Goal: Information Seeking & Learning: Learn about a topic

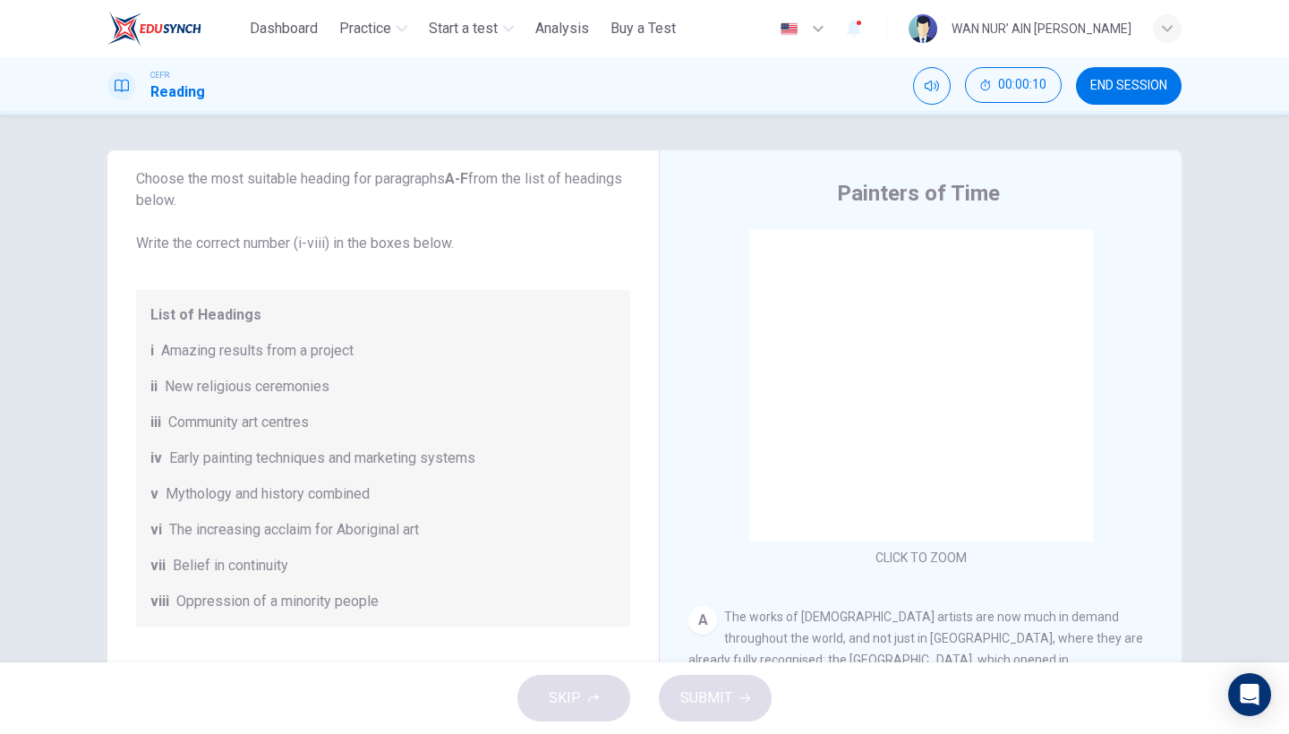
scroll to position [112, 0]
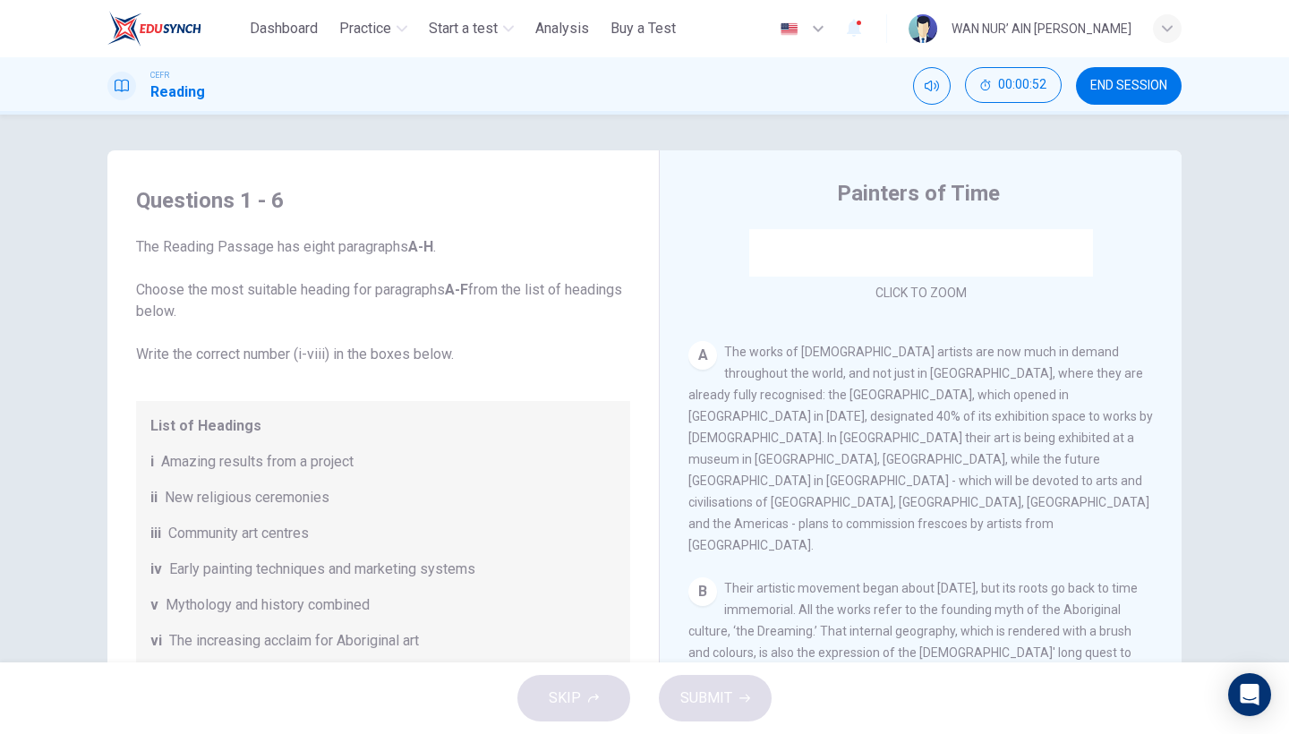
click at [1133, 93] on button "END SESSION" at bounding box center [1129, 86] width 106 height 38
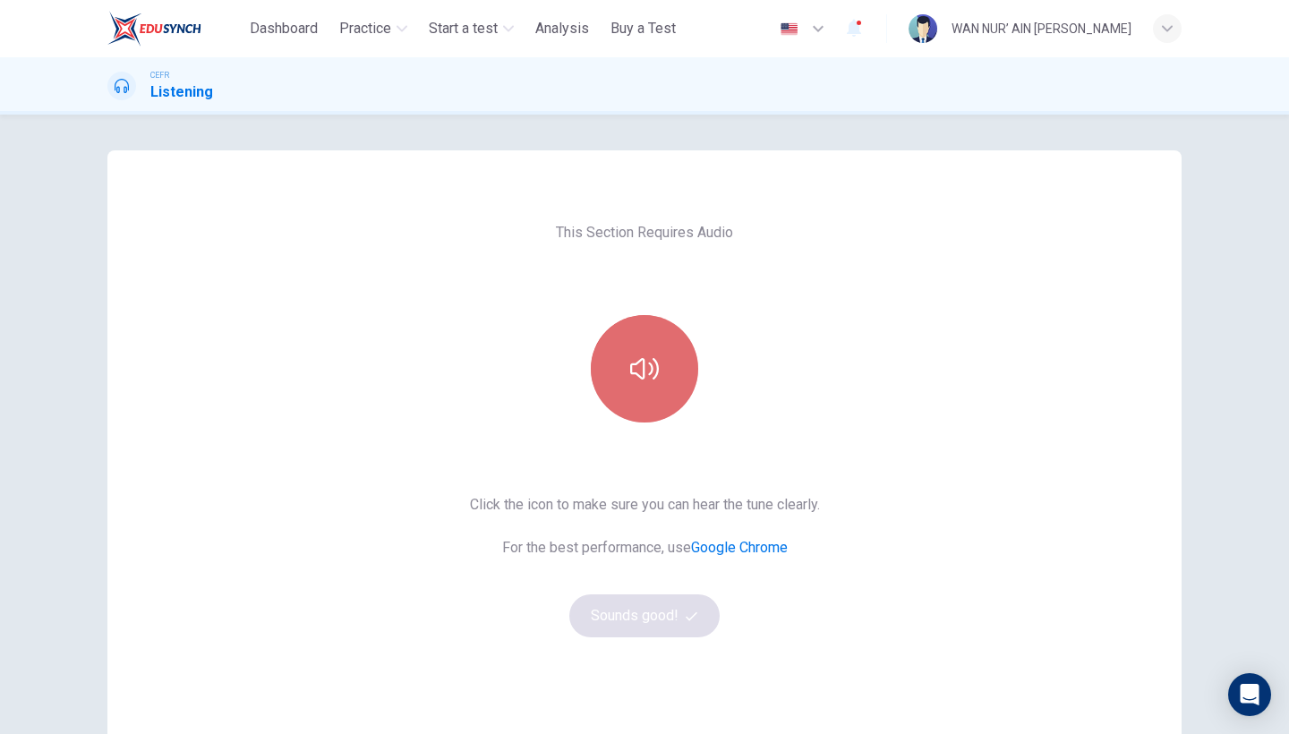
click at [638, 372] on icon "button" at bounding box center [644, 369] width 29 height 29
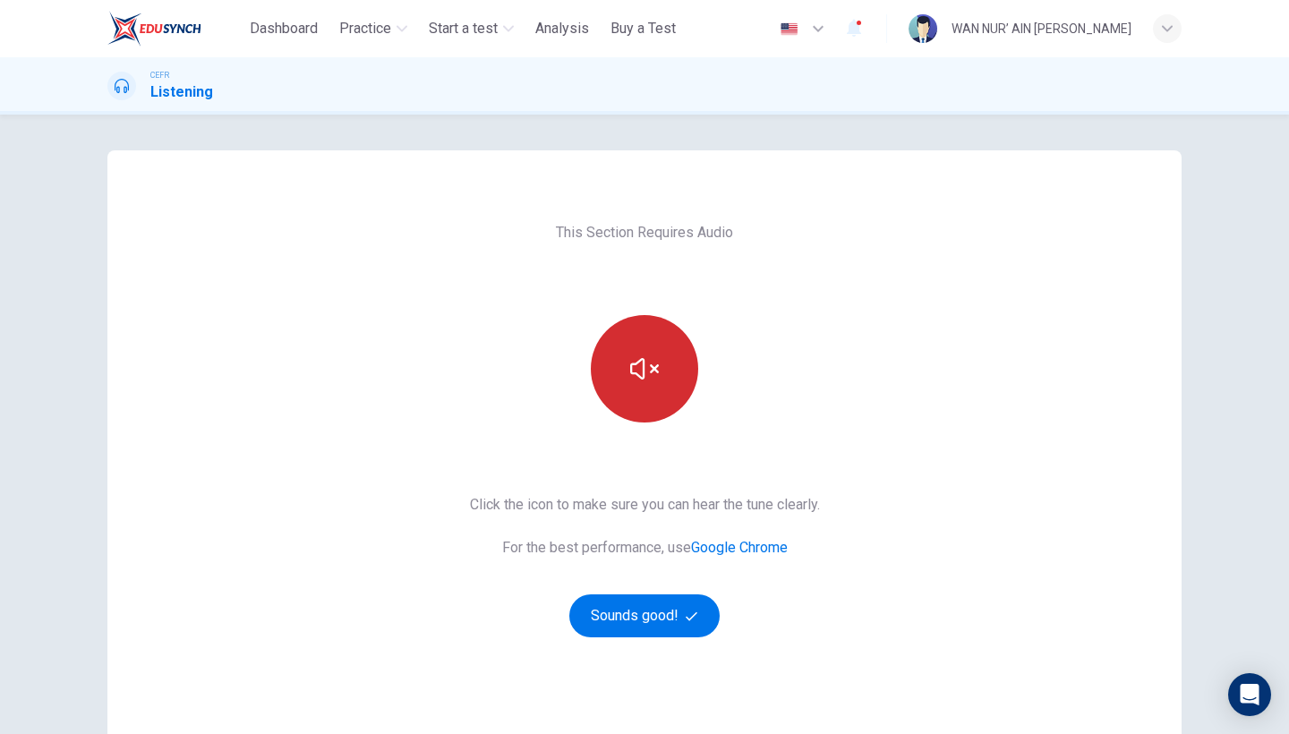
scroll to position [99, 0]
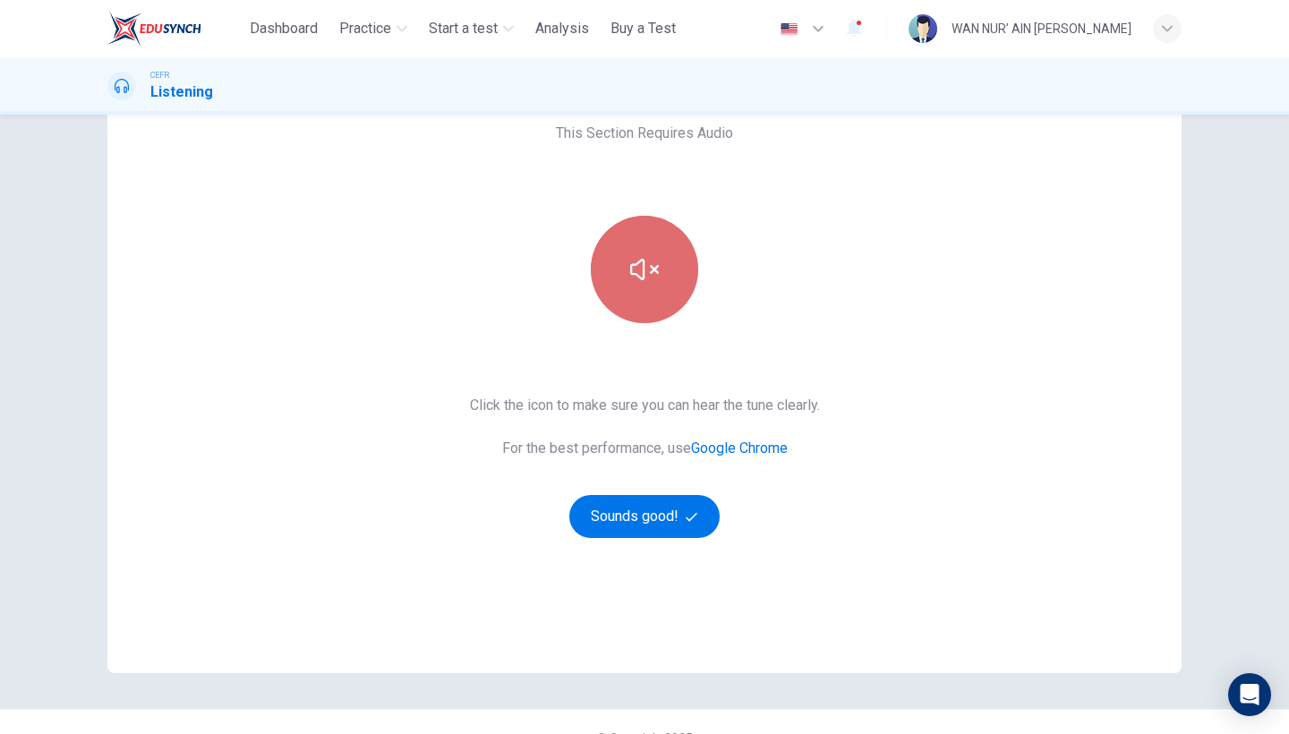
click at [655, 270] on icon "button" at bounding box center [644, 269] width 29 height 21
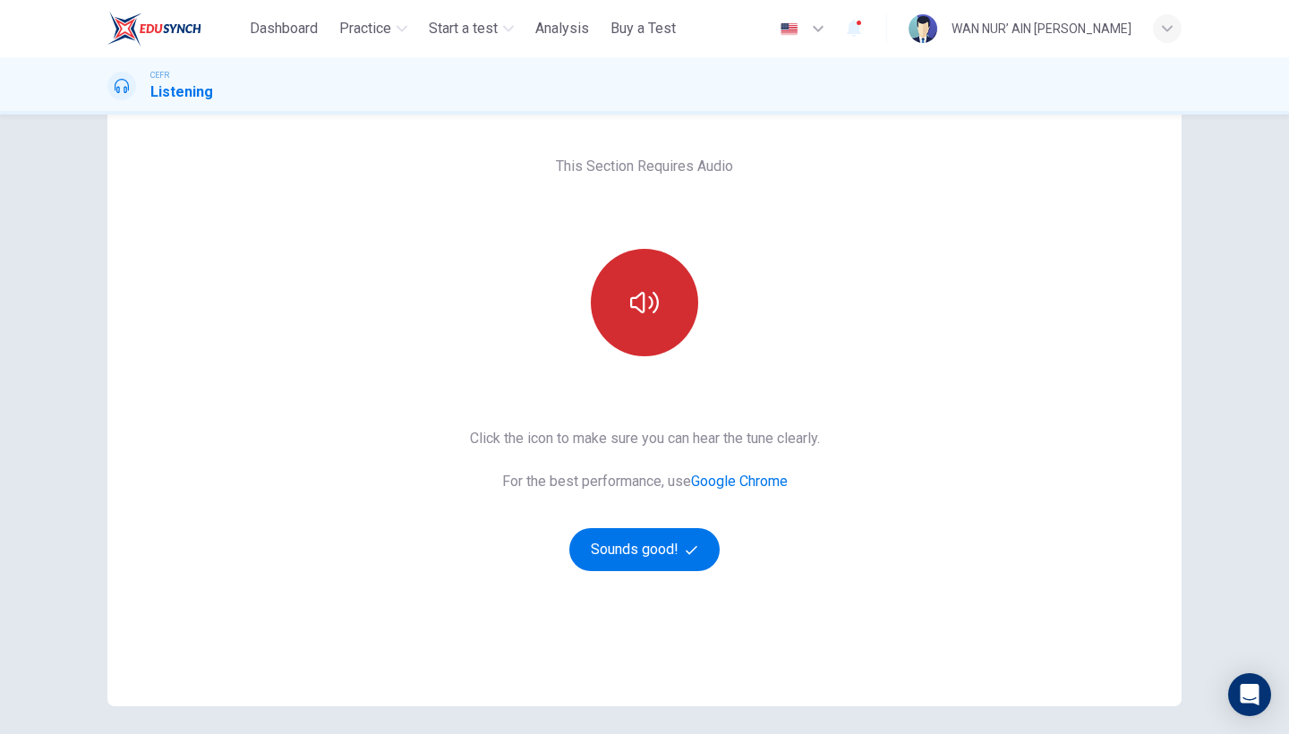
scroll to position [52, 0]
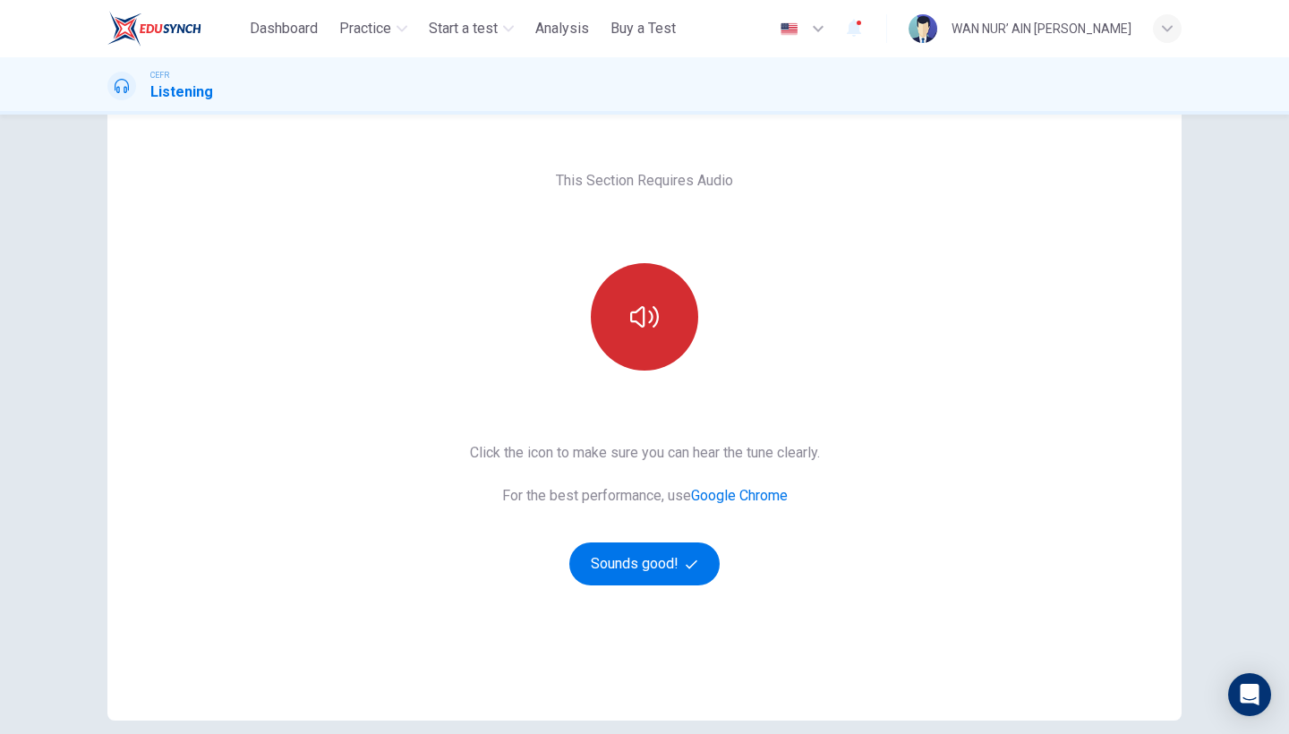
click at [917, 416] on div "This Section Requires Audio Click the icon to make sure you can hear the tune c…" at bounding box center [644, 409] width 1074 height 622
click at [657, 559] on button "Sounds good!" at bounding box center [644, 563] width 150 height 43
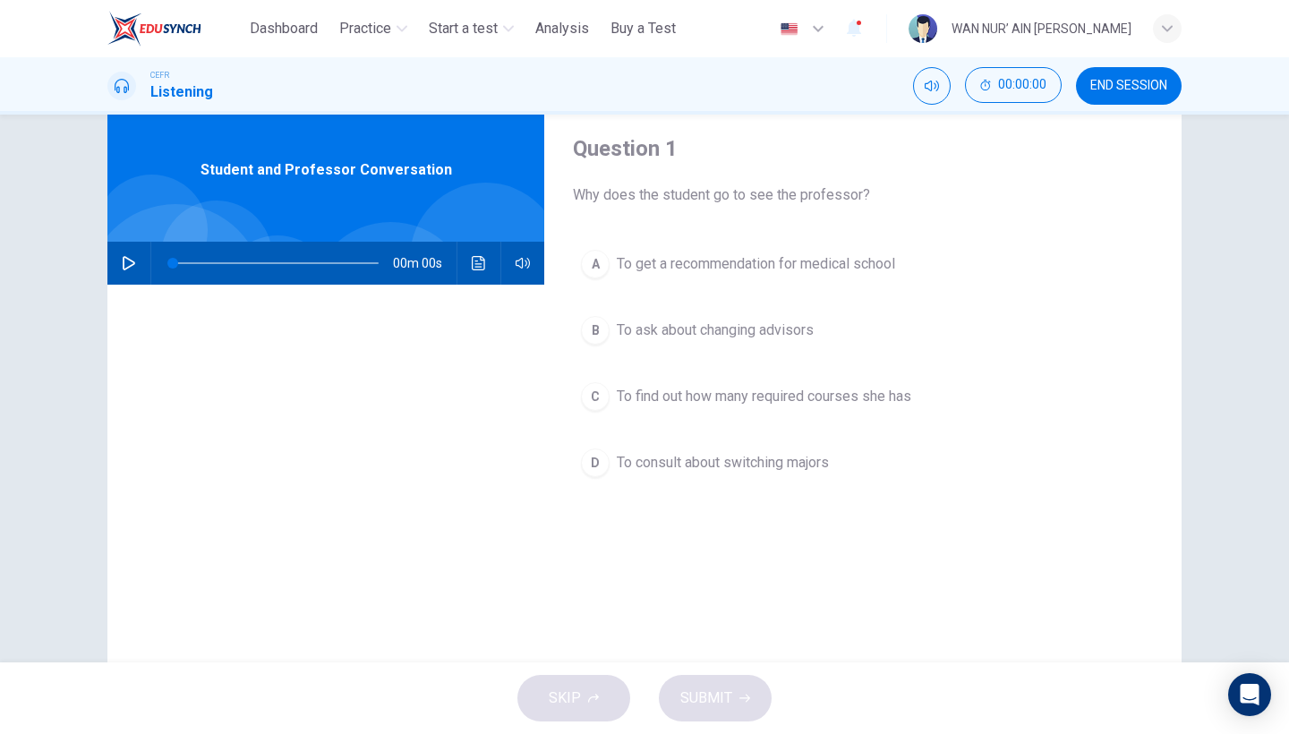
scroll to position [14, 0]
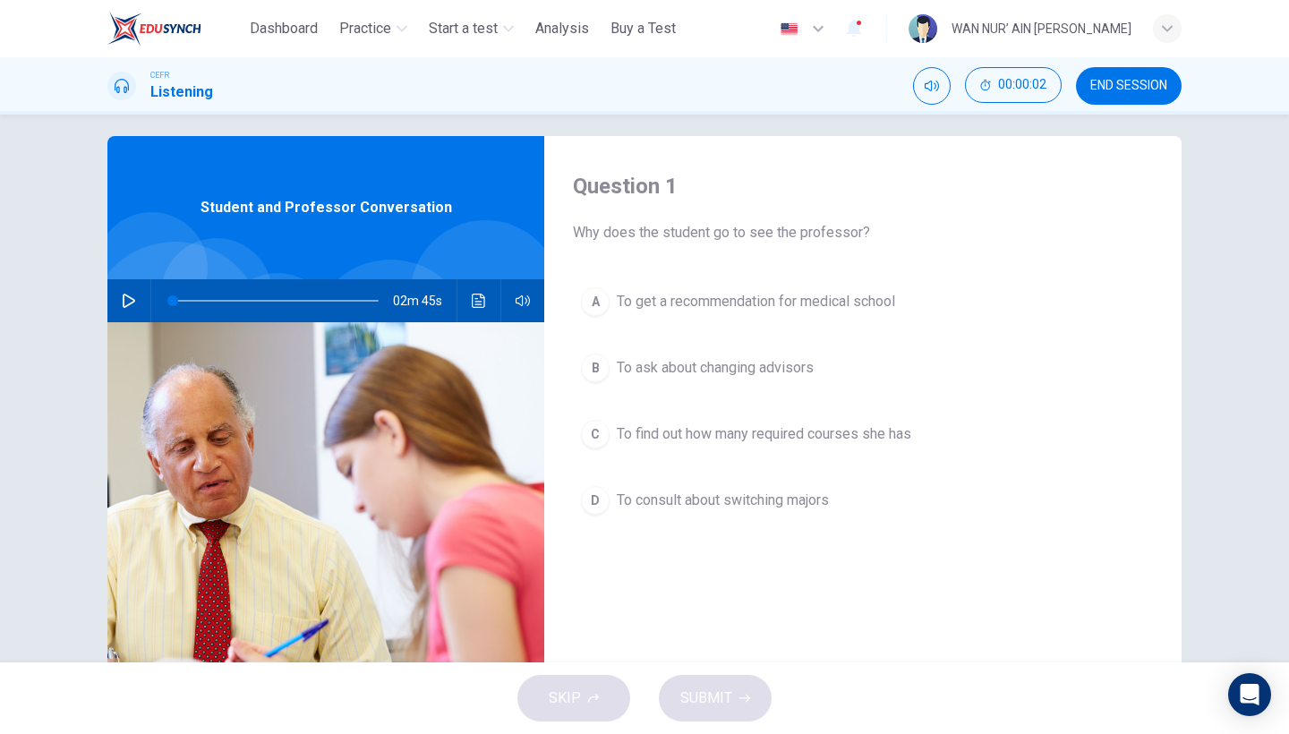
click at [128, 295] on icon "button" at bounding box center [129, 301] width 14 height 14
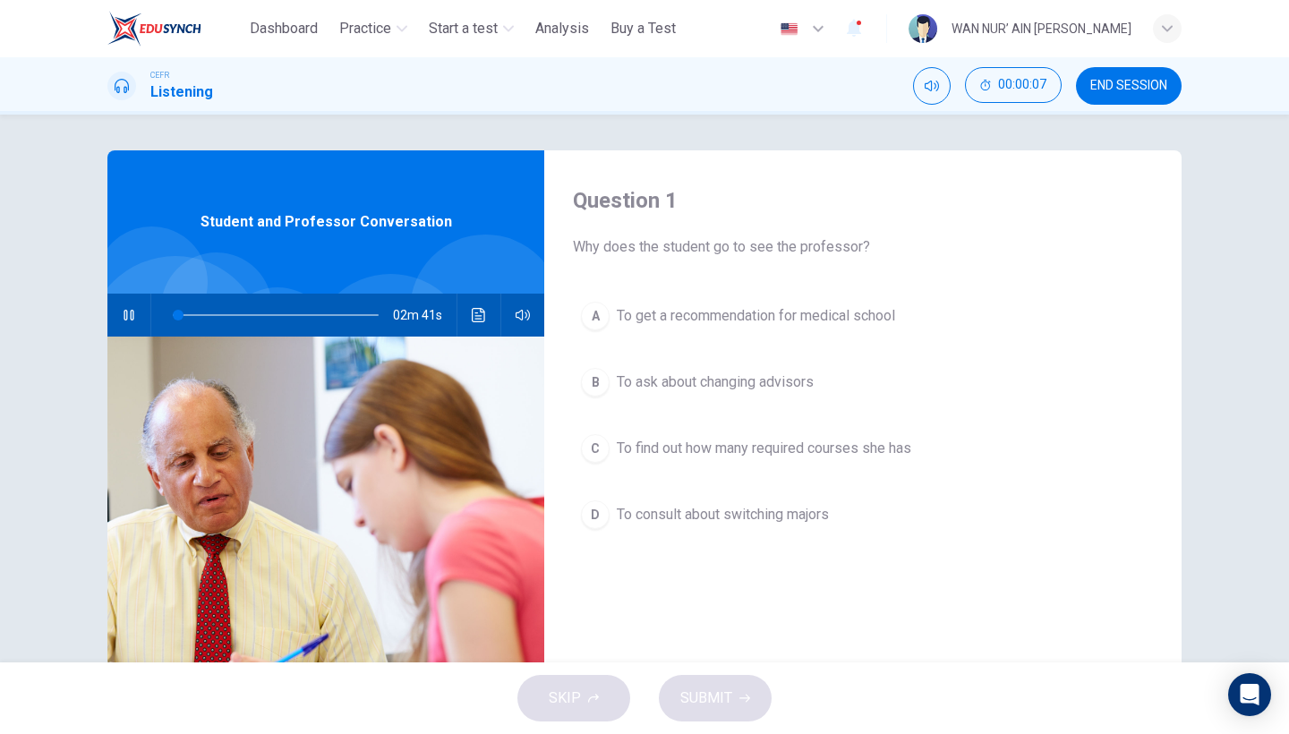
scroll to position [13, 0]
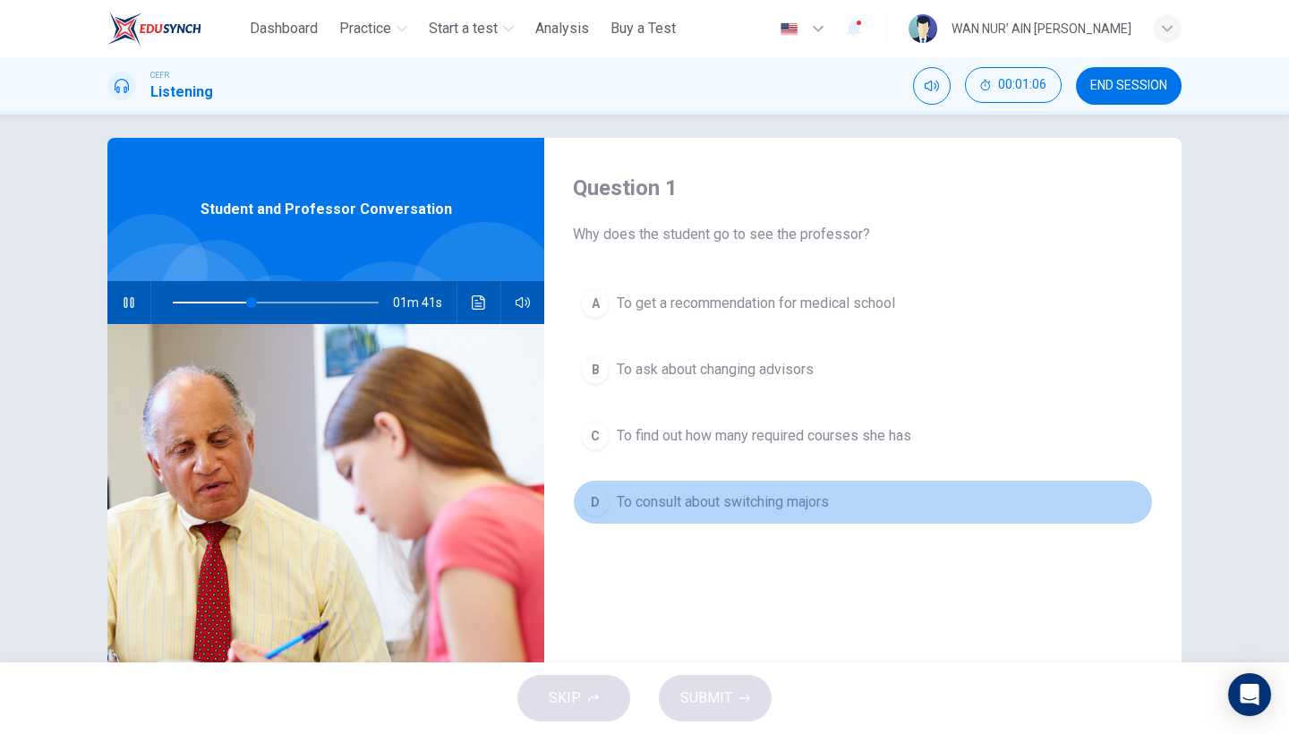
click at [596, 508] on div "D" at bounding box center [595, 502] width 29 height 29
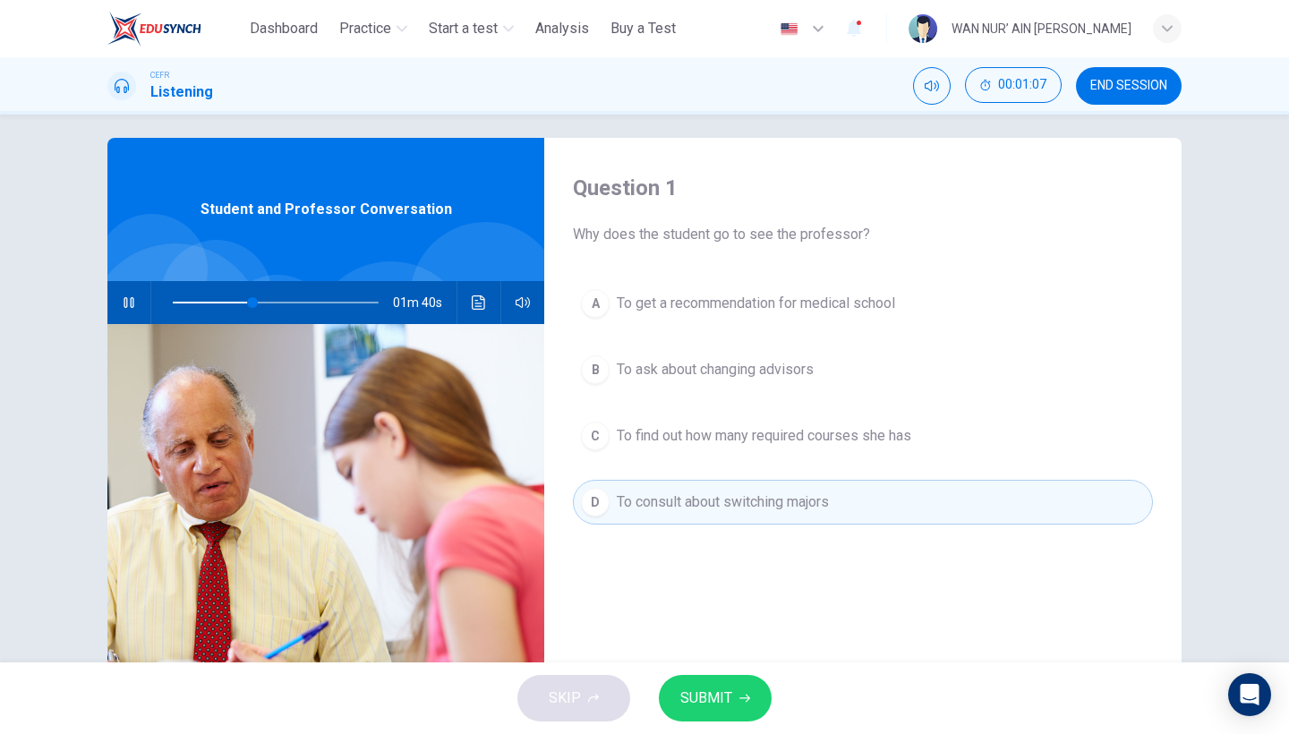
click at [712, 711] on button "SUBMIT" at bounding box center [715, 698] width 113 height 47
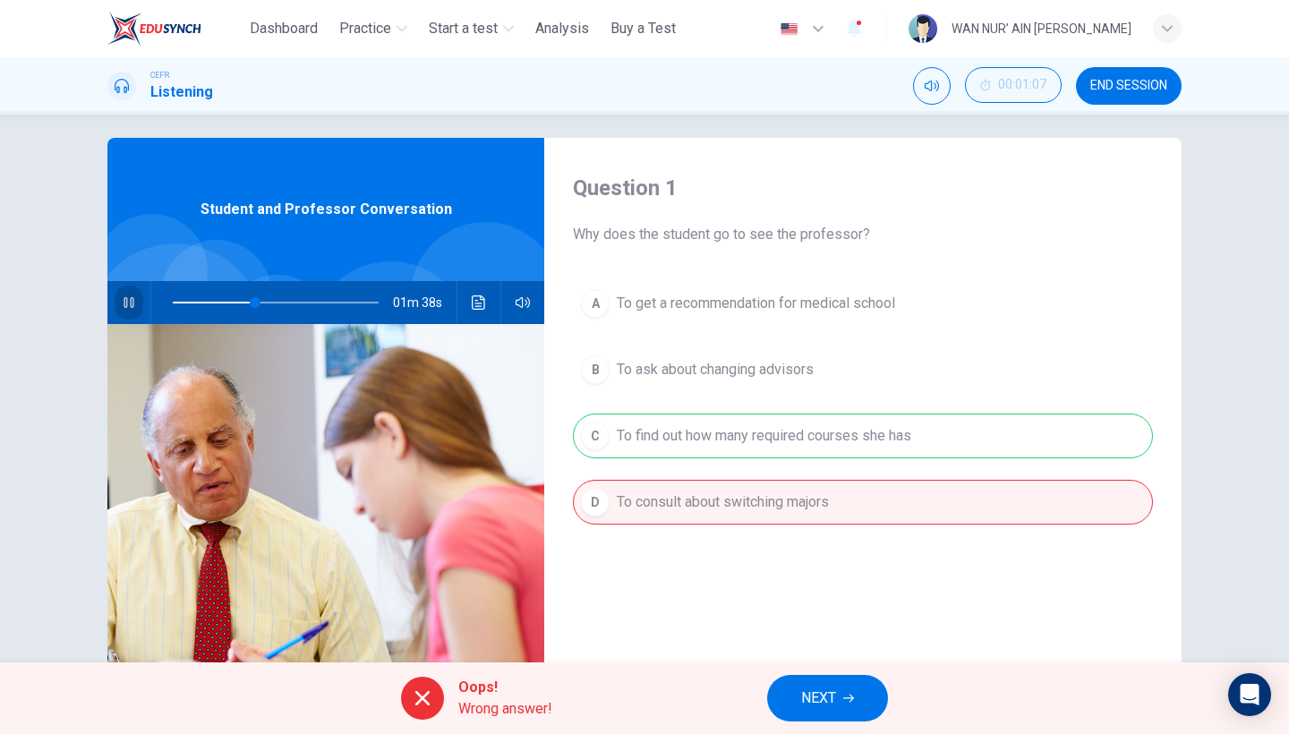
click at [131, 301] on icon "button" at bounding box center [129, 302] width 10 height 11
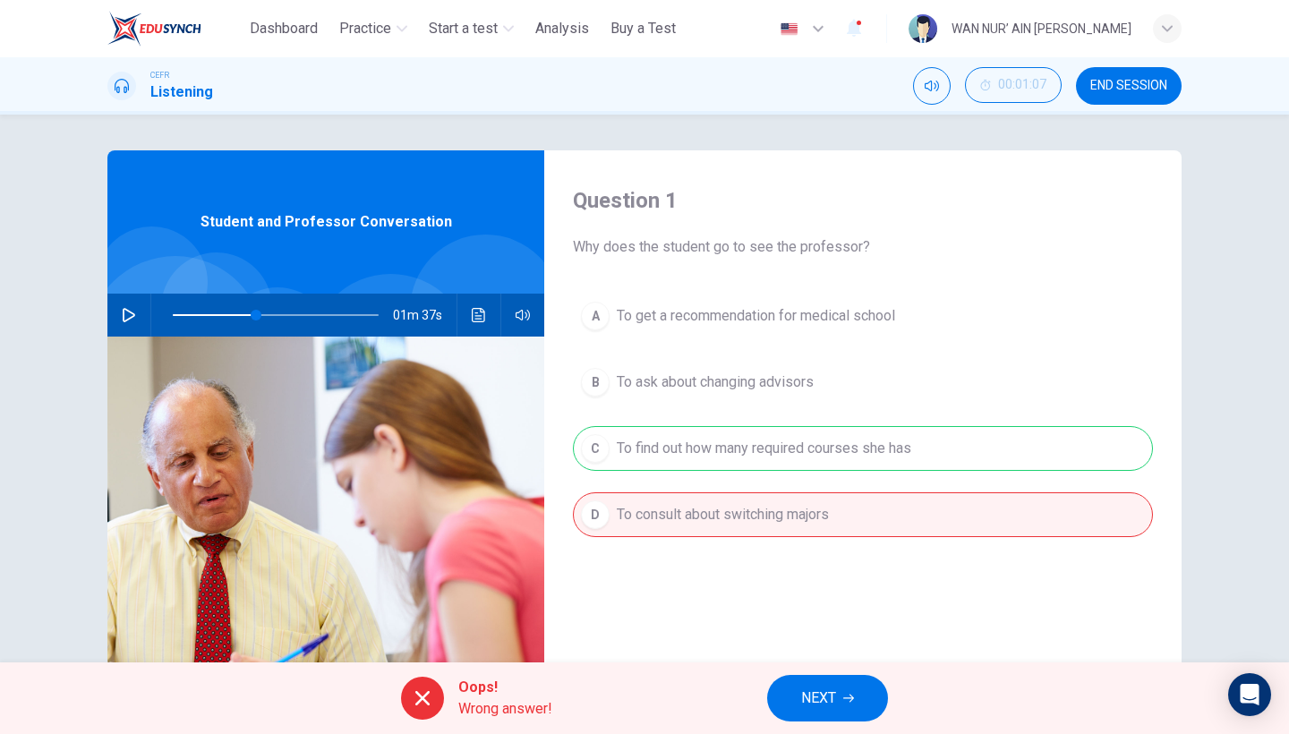
scroll to position [0, 0]
click at [821, 705] on span "NEXT" at bounding box center [818, 698] width 35 height 25
type input "**"
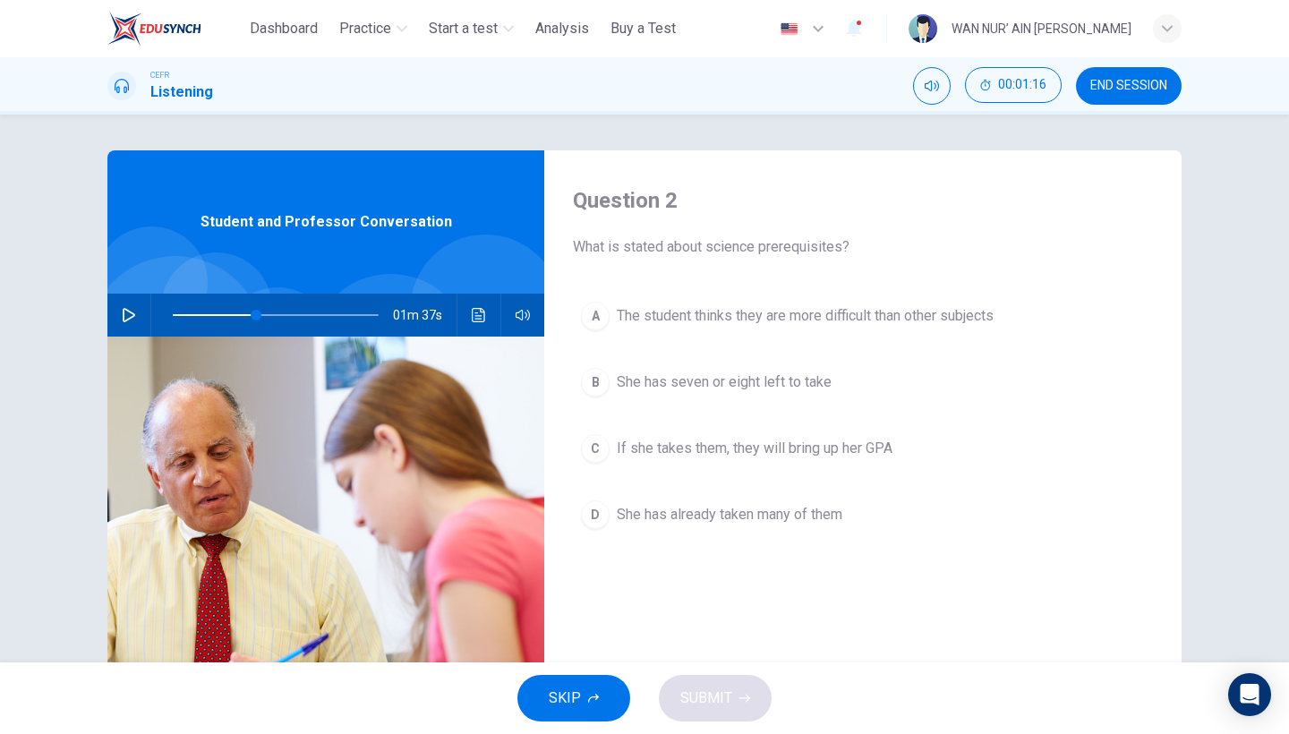
click at [172, 36] on img at bounding box center [154, 29] width 94 height 36
